Goal: Information Seeking & Learning: Learn about a topic

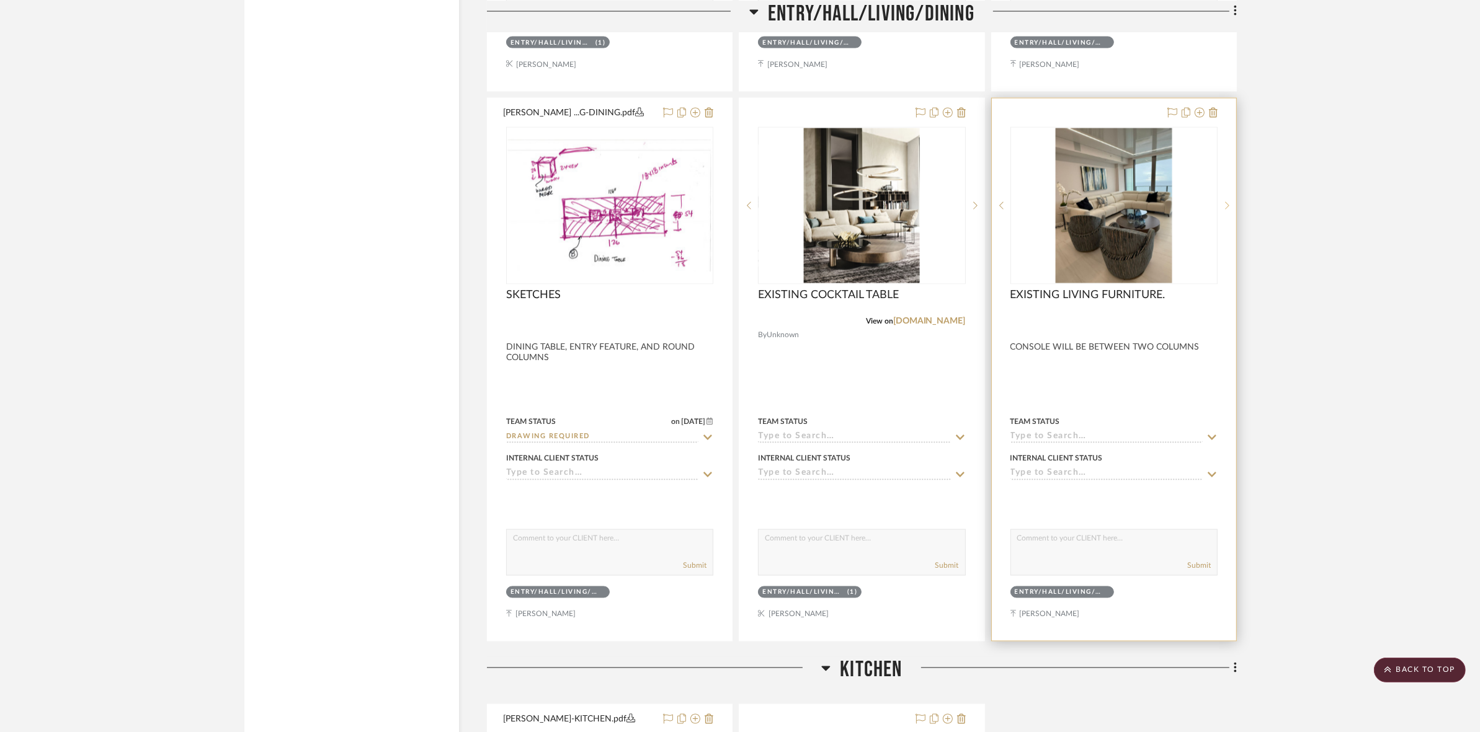
click at [1223, 210] on div at bounding box center [1226, 206] width 19 height 158
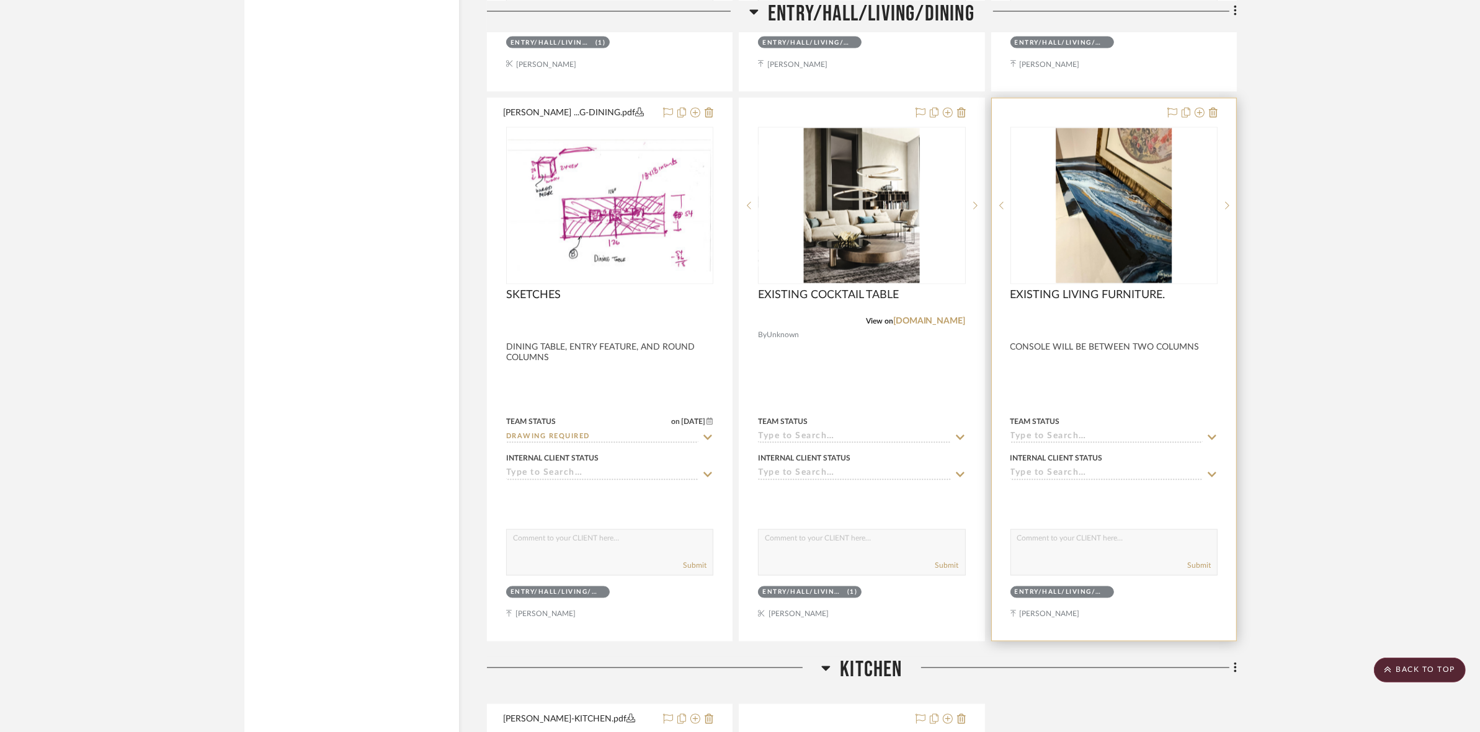
click at [1072, 225] on img "1" at bounding box center [1114, 205] width 117 height 155
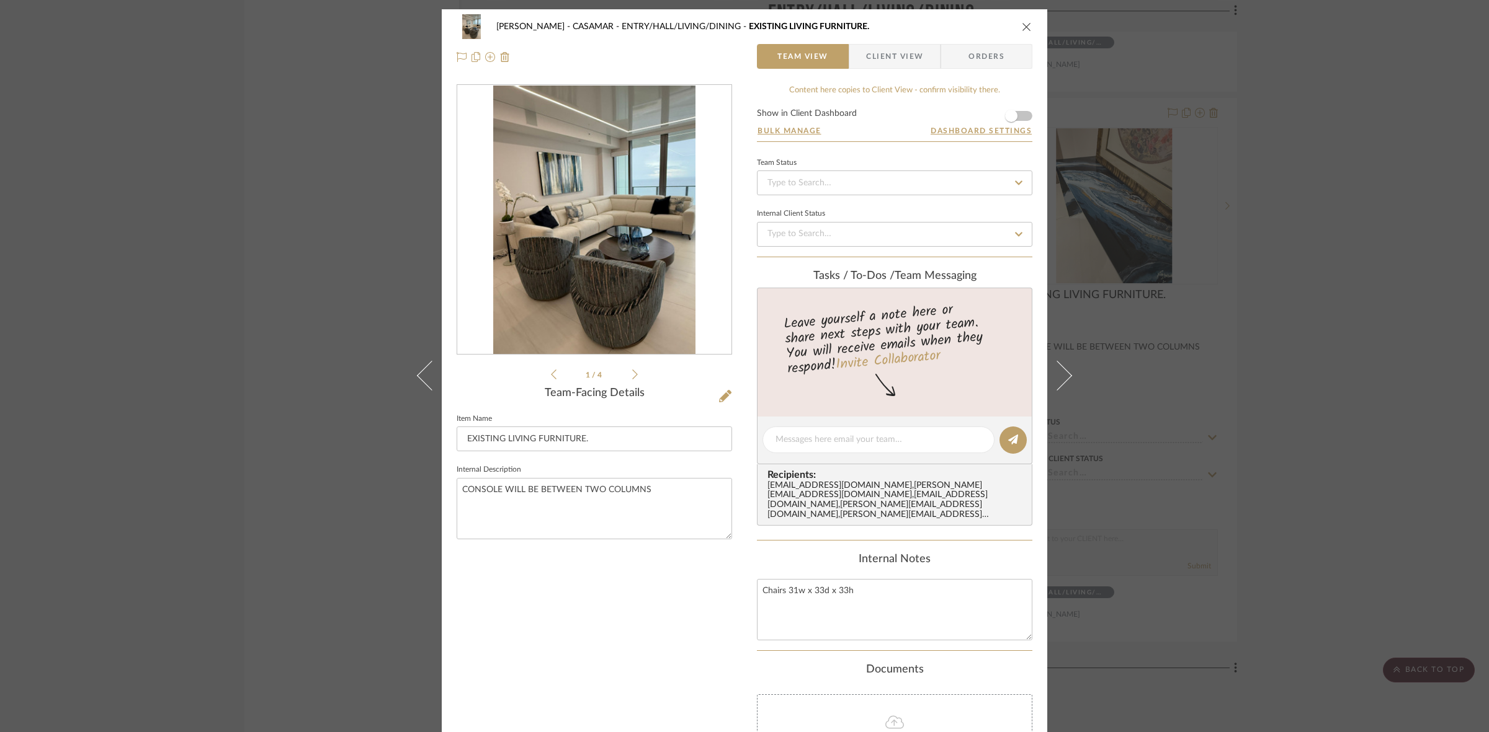
click at [632, 370] on icon at bounding box center [635, 375] width 6 height 10
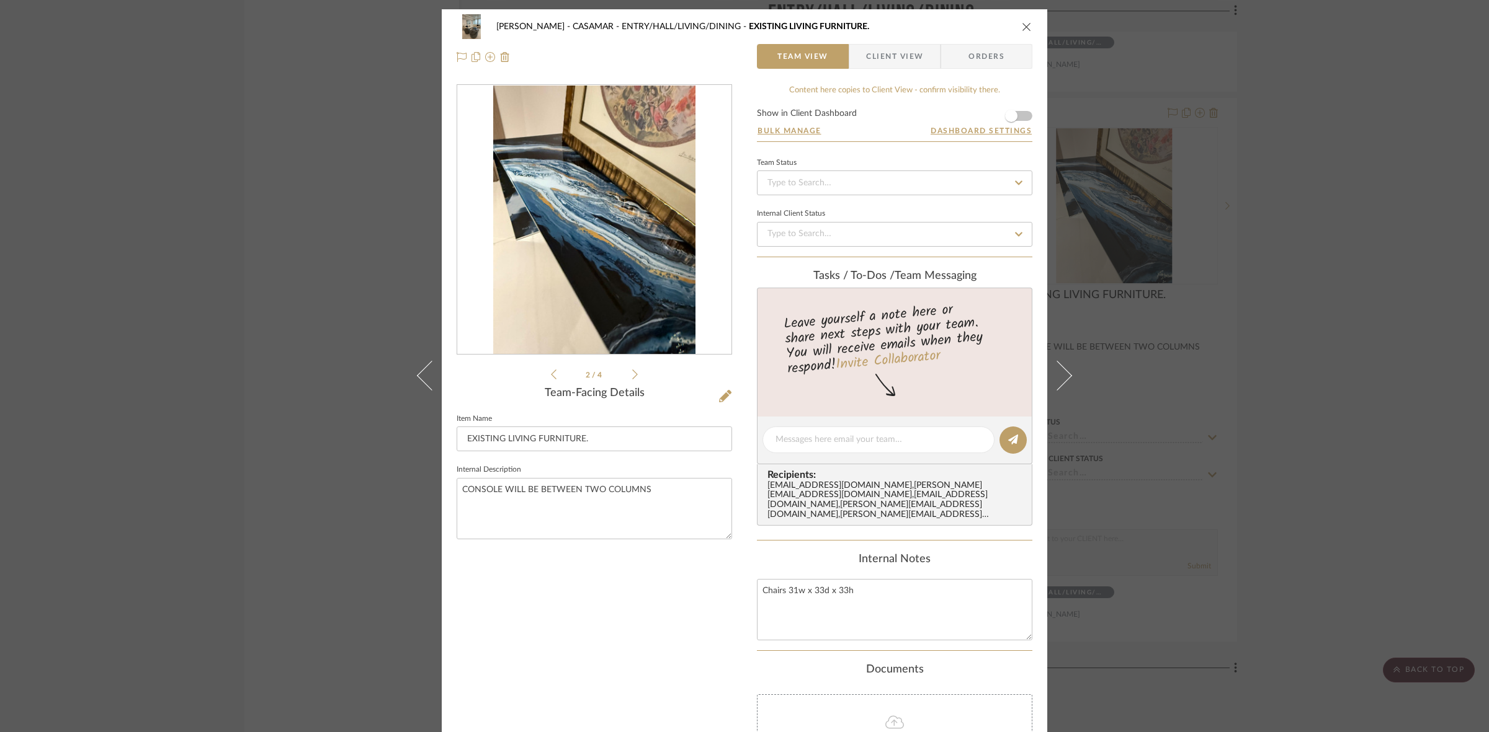
click at [632, 370] on icon at bounding box center [635, 375] width 6 height 10
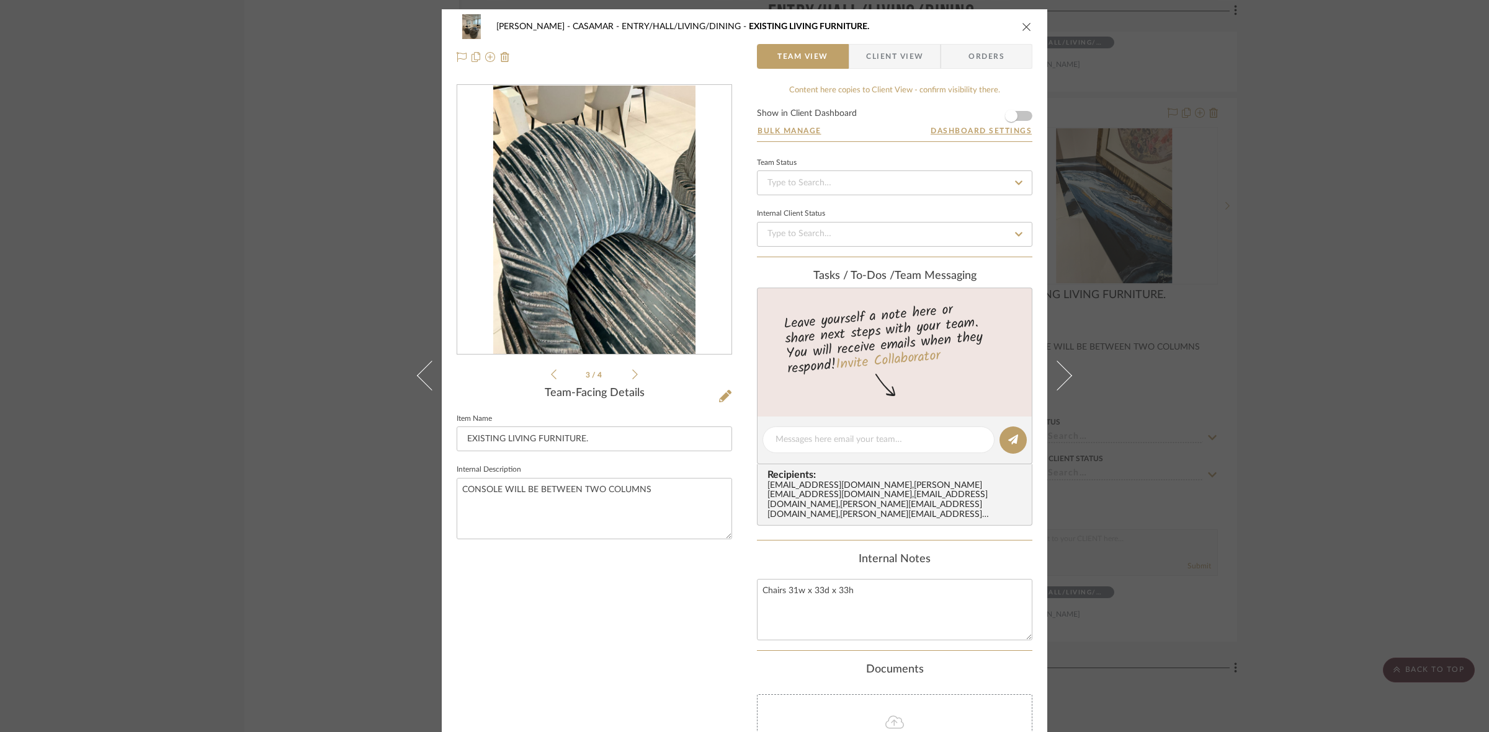
click at [632, 370] on icon at bounding box center [635, 375] width 6 height 10
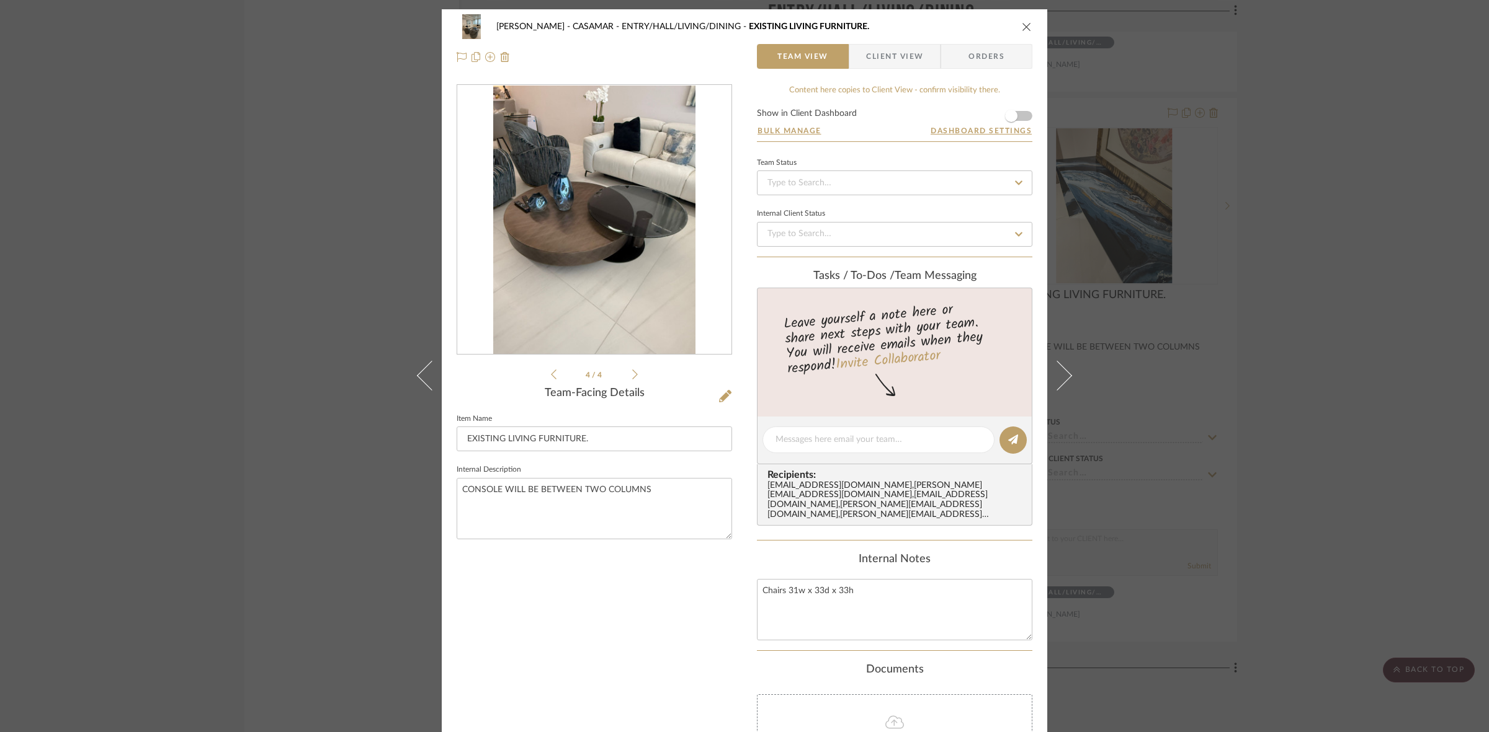
click at [632, 370] on icon at bounding box center [635, 375] width 6 height 10
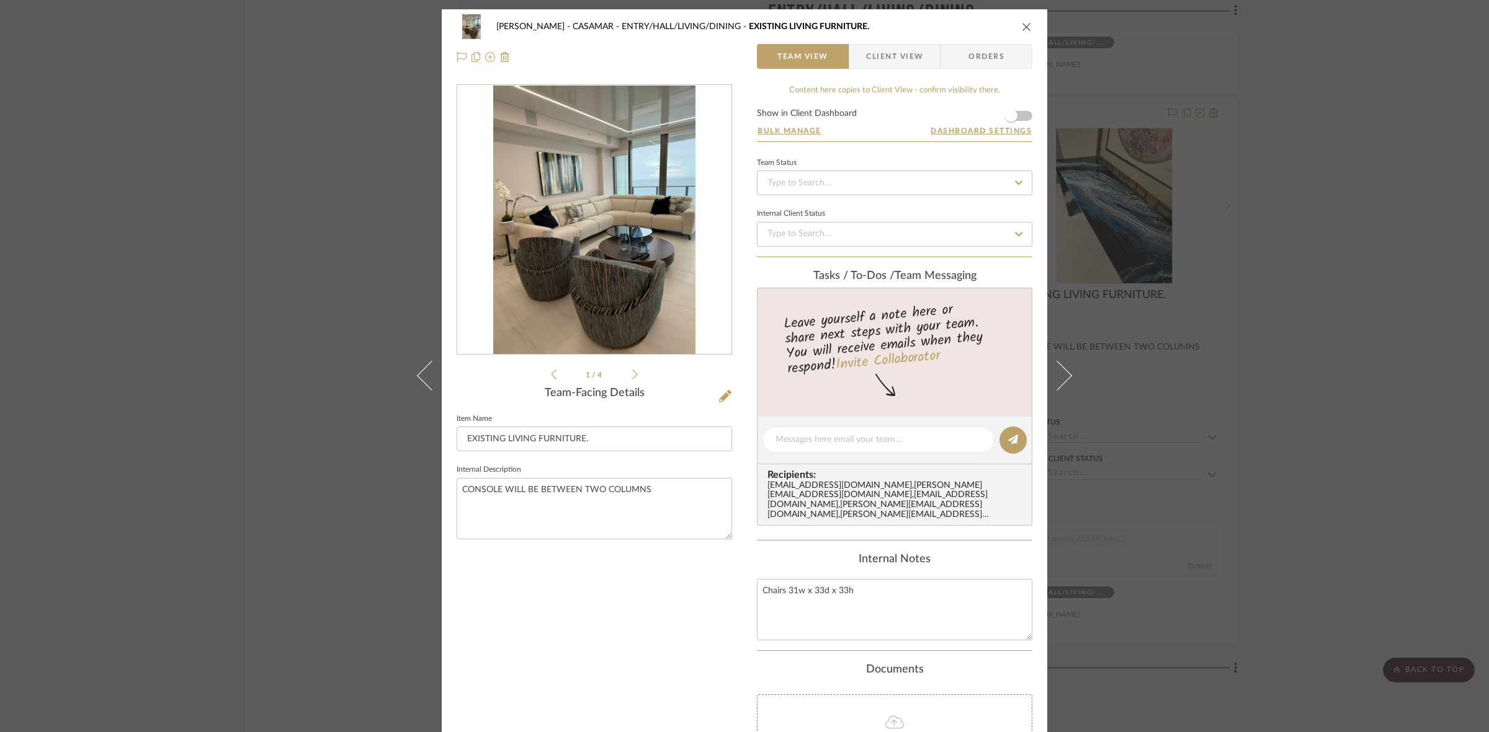
click at [597, 270] on img "0" at bounding box center [594, 220] width 202 height 269
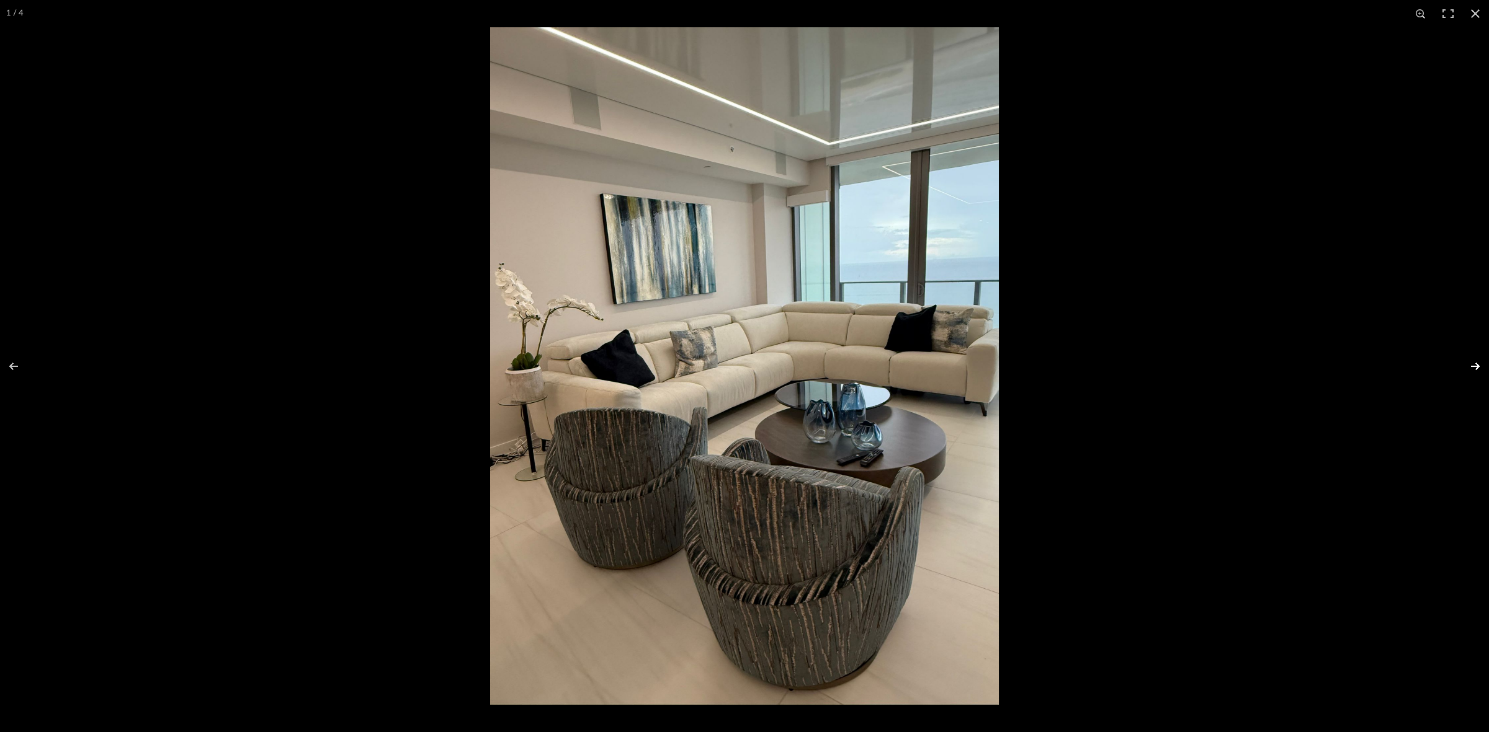
click at [1469, 363] on button at bounding box center [1466, 367] width 43 height 62
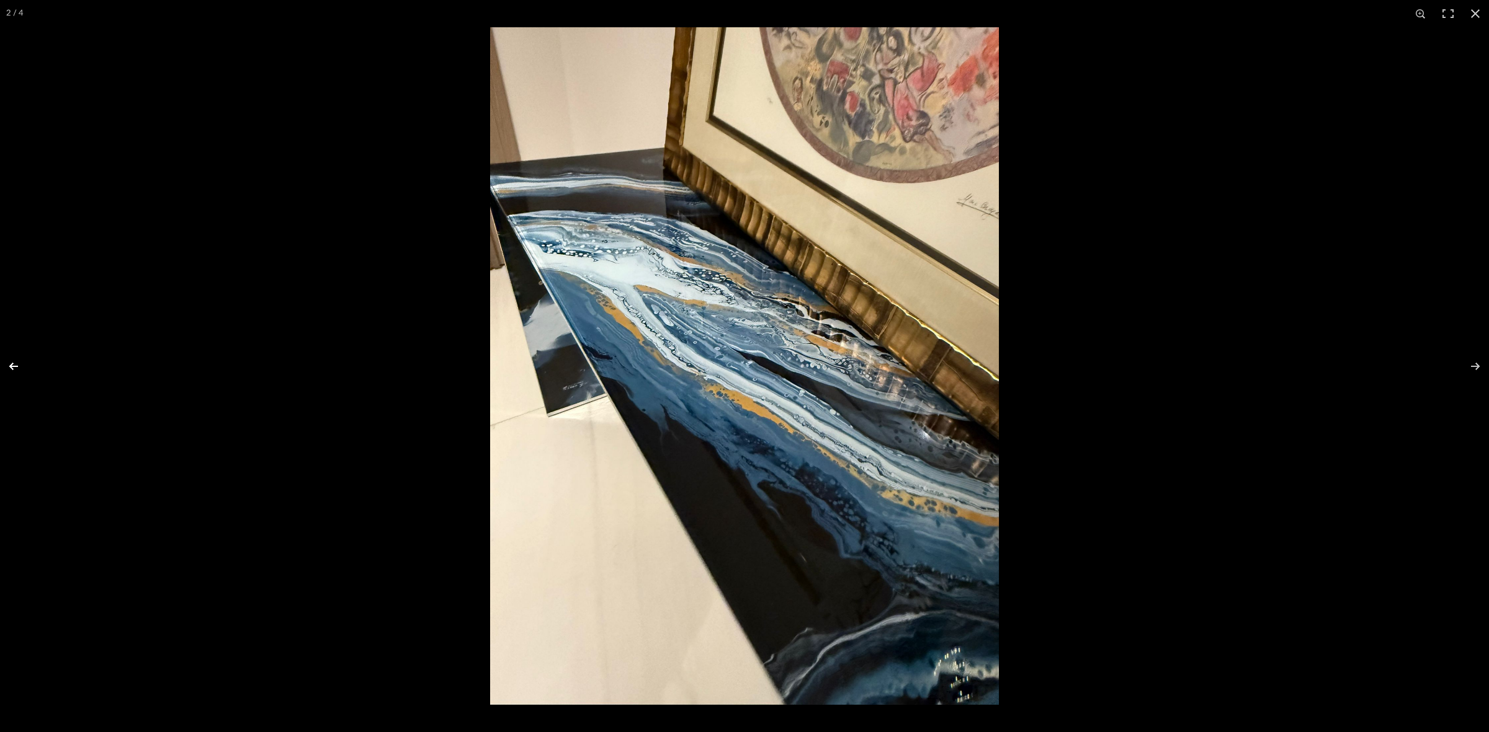
click at [26, 363] on button at bounding box center [21, 367] width 43 height 62
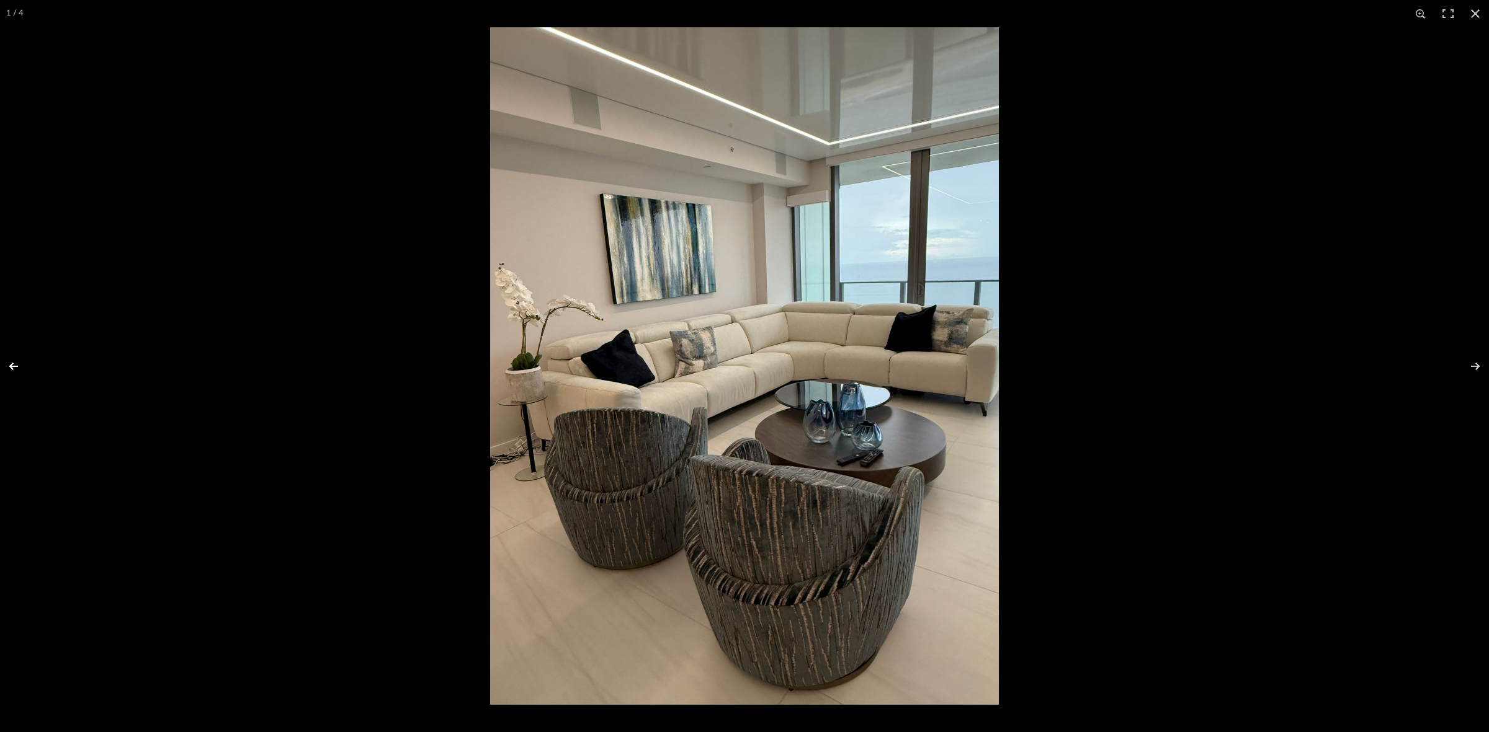
click at [20, 366] on button at bounding box center [21, 367] width 43 height 62
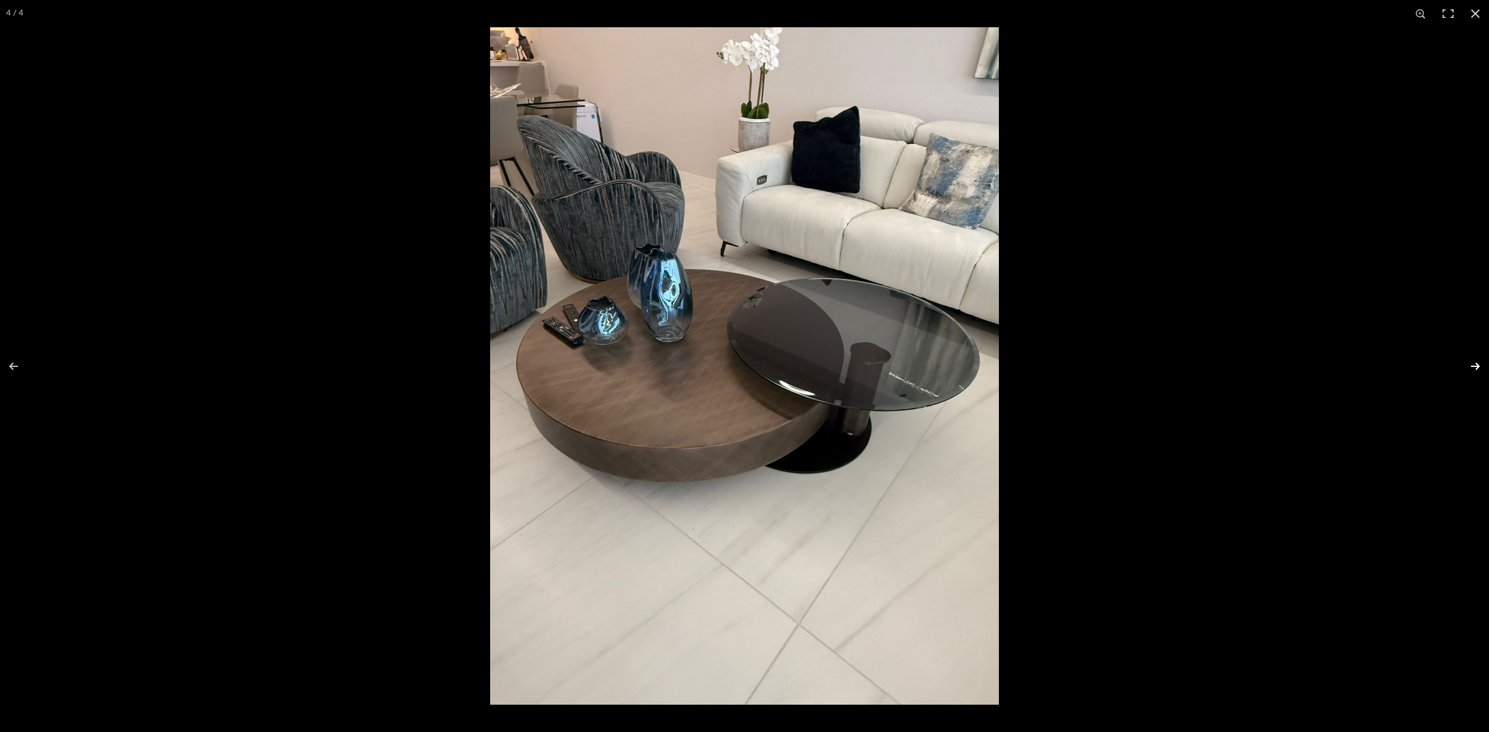
click at [1470, 362] on button at bounding box center [1466, 367] width 43 height 62
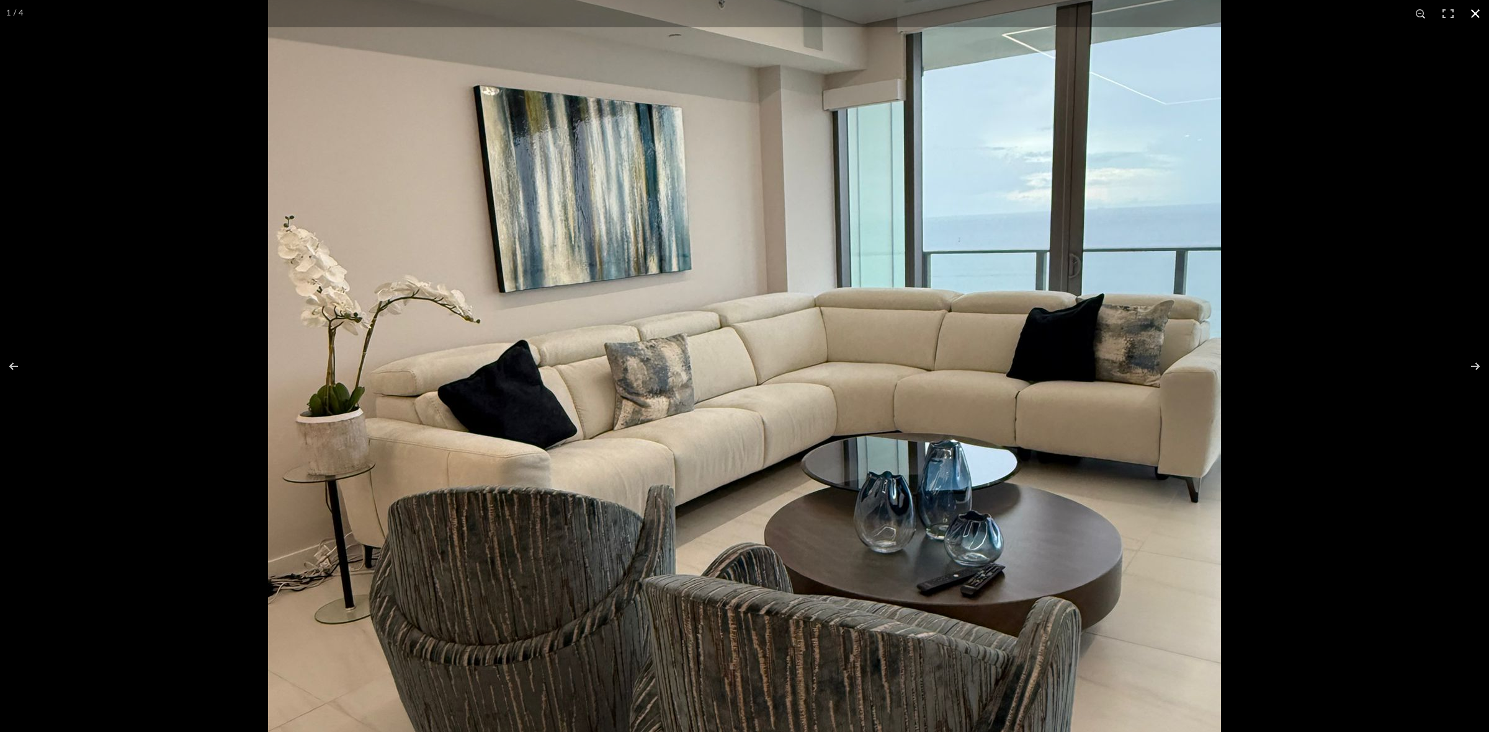
click at [103, 312] on div at bounding box center [744, 366] width 1489 height 732
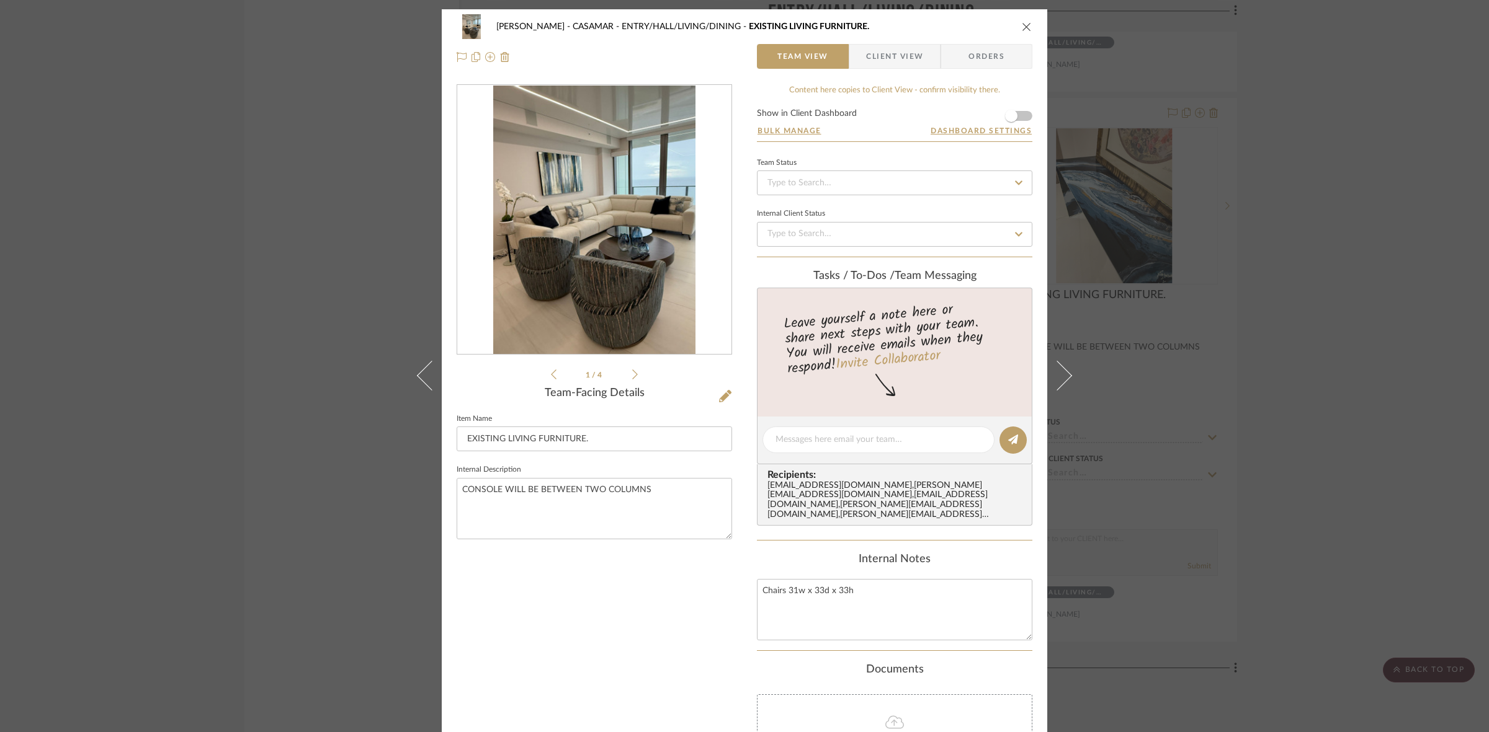
click at [632, 373] on icon at bounding box center [635, 374] width 6 height 11
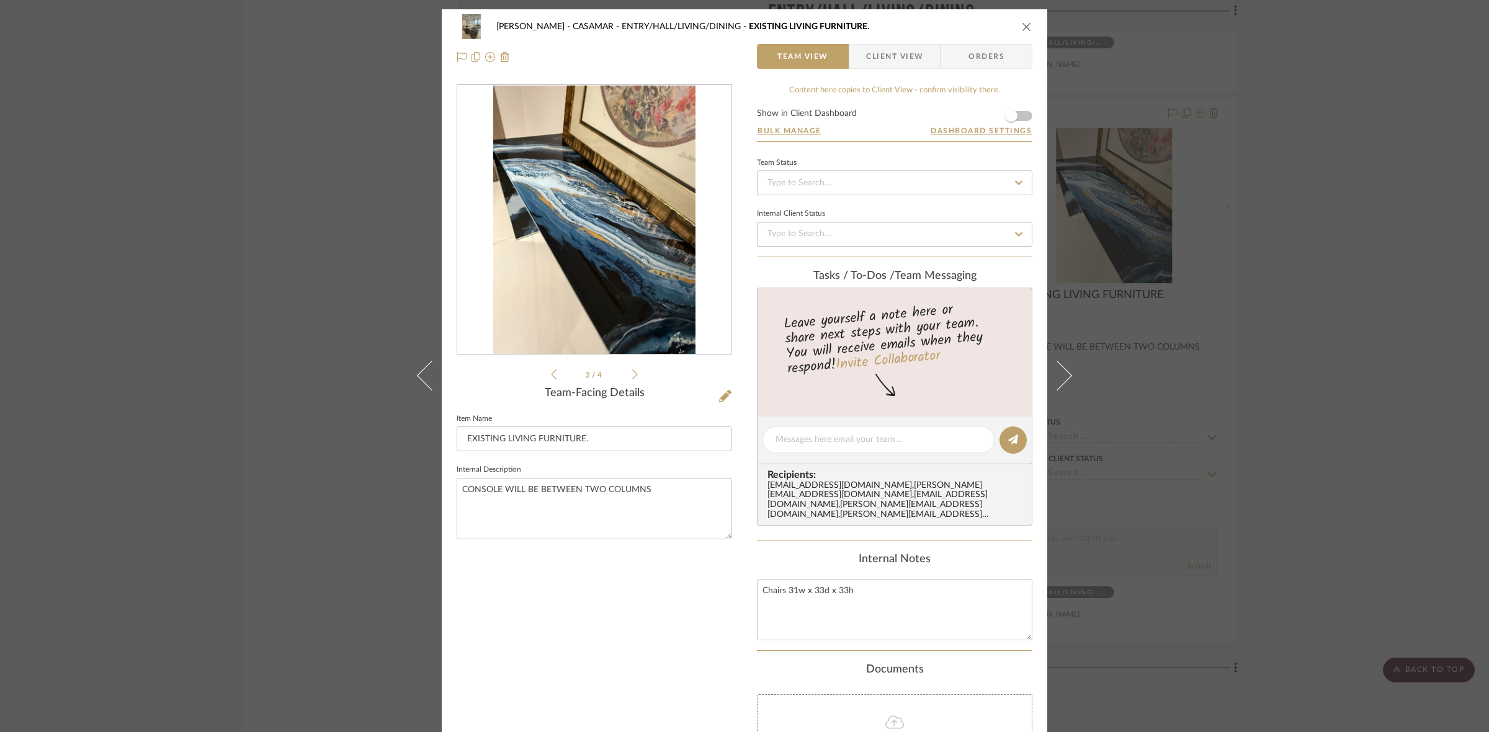
click at [632, 373] on icon at bounding box center [635, 374] width 6 height 11
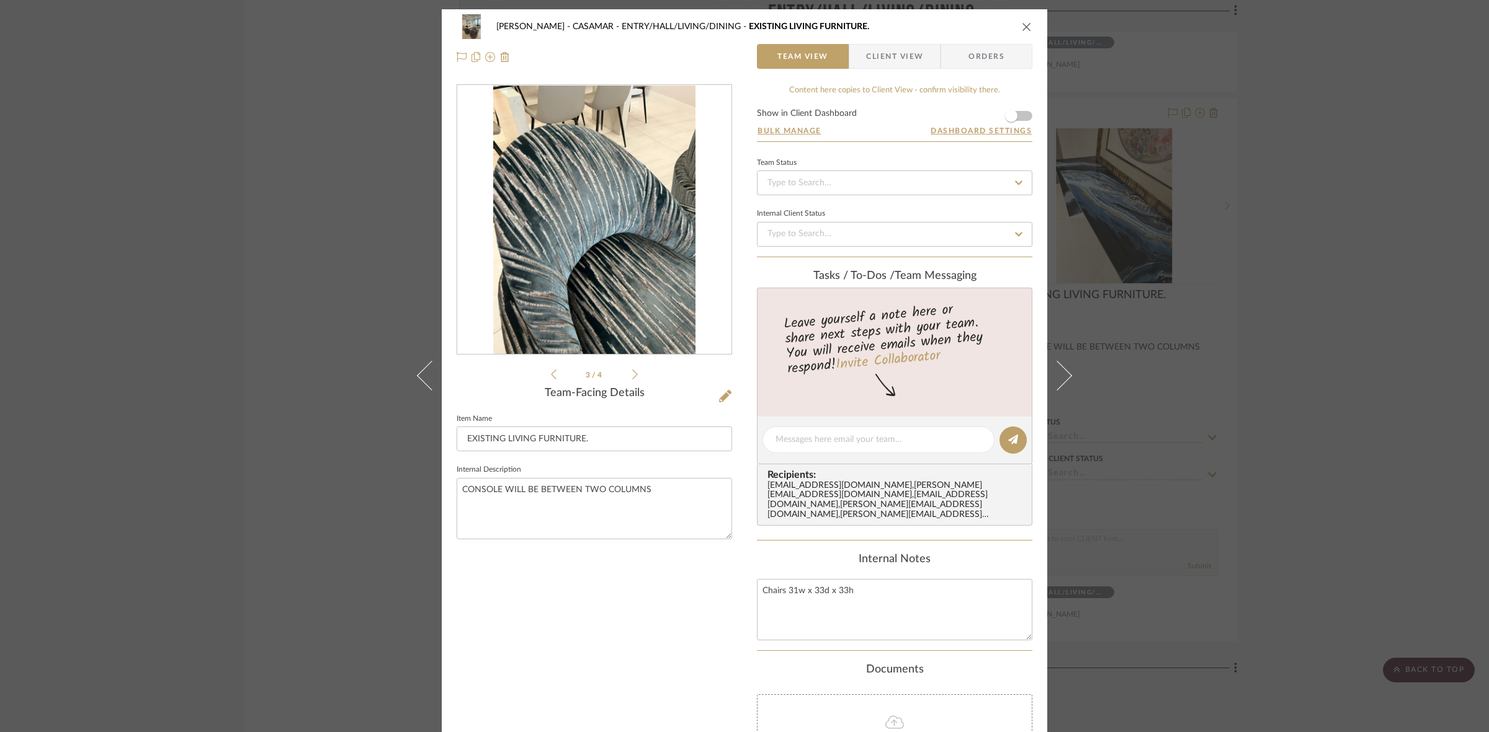
click at [632, 373] on icon at bounding box center [635, 374] width 6 height 11
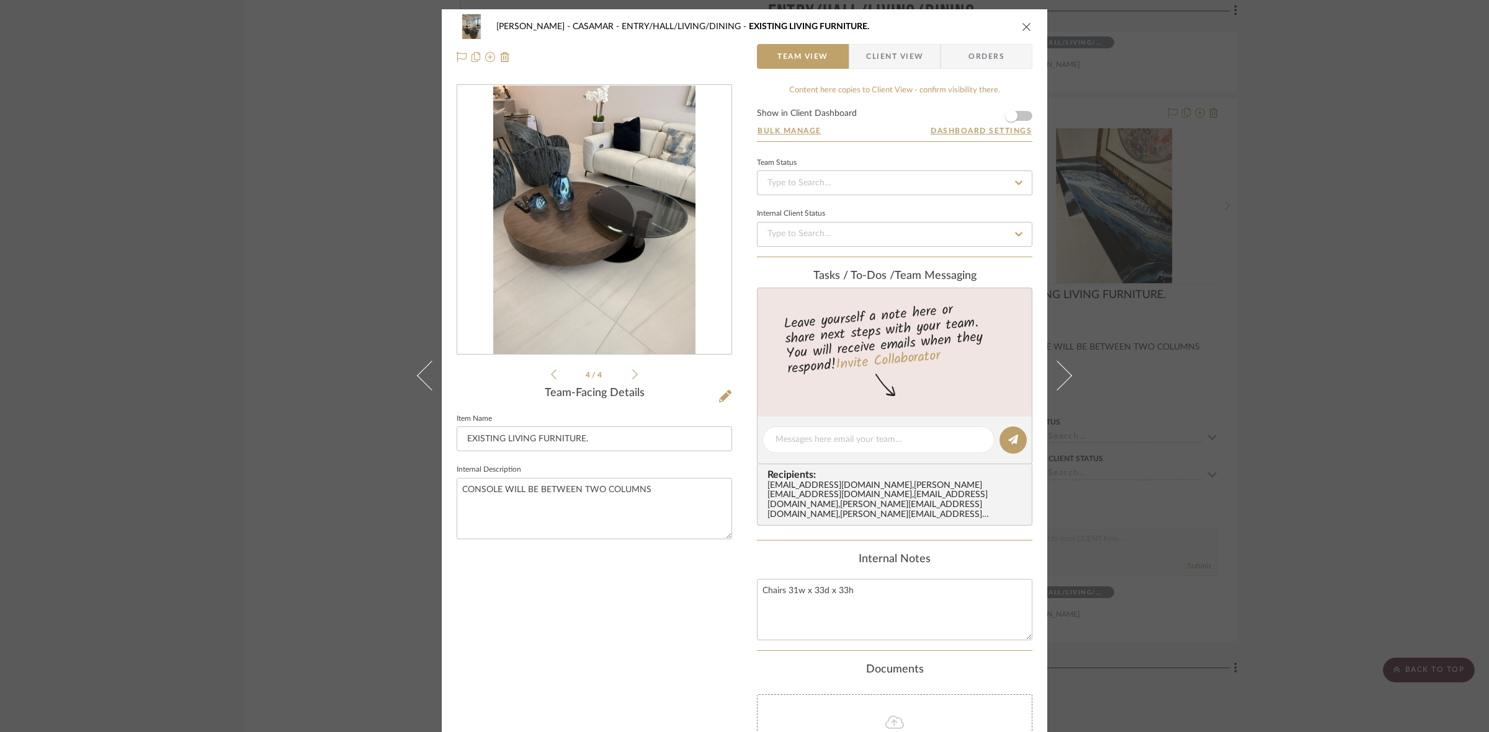
click at [554, 194] on img "3" at bounding box center [594, 220] width 202 height 269
